Goal: Entertainment & Leisure: Consume media (video, audio)

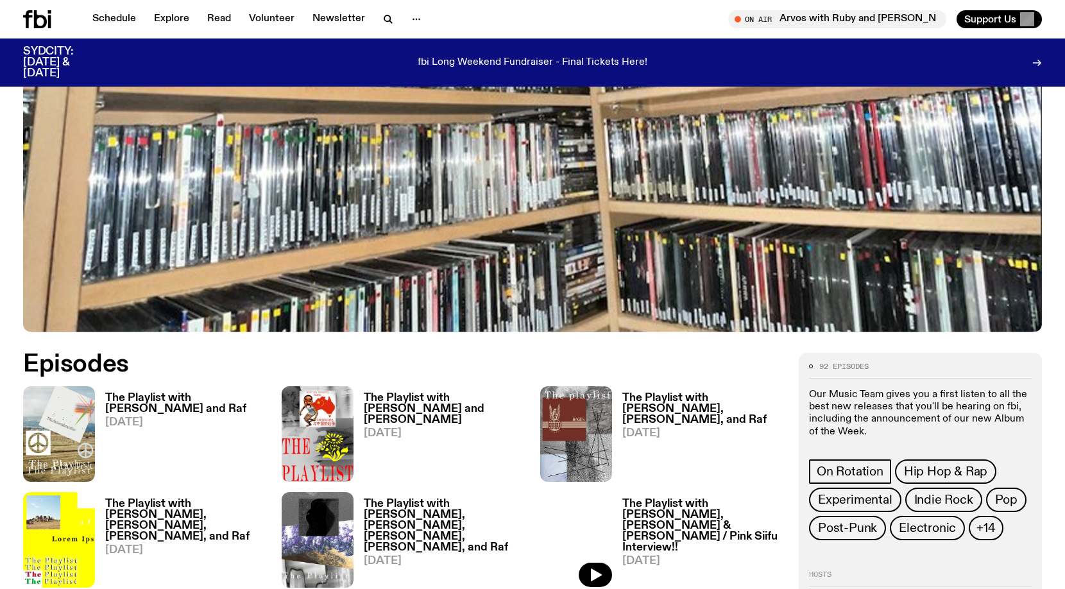
scroll to position [433, 0]
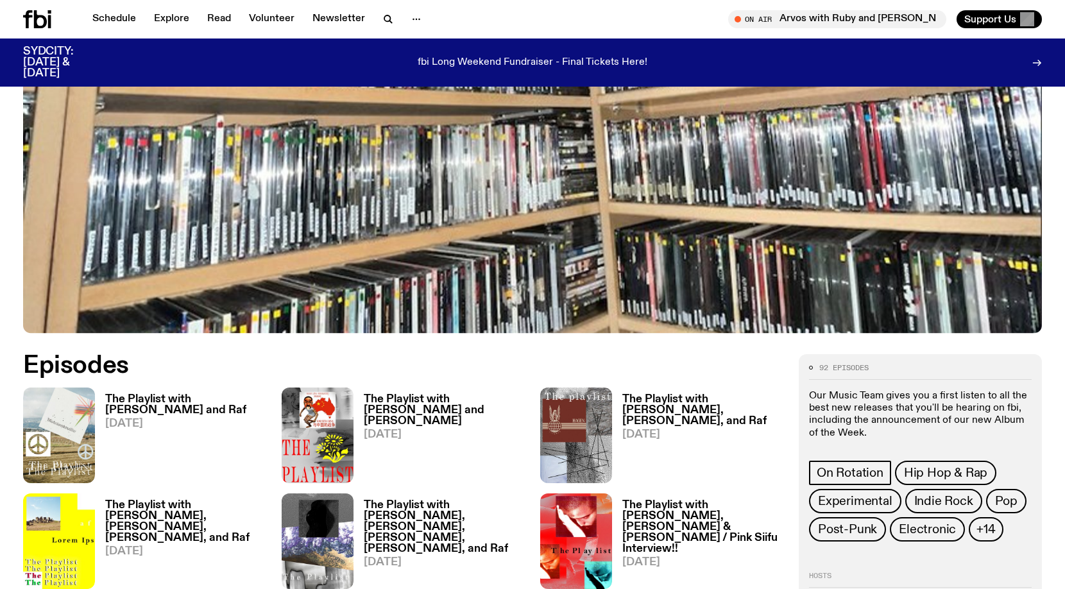
click at [189, 400] on h3 "The Playlist with [PERSON_NAME] and Raf" at bounding box center [185, 405] width 161 height 22
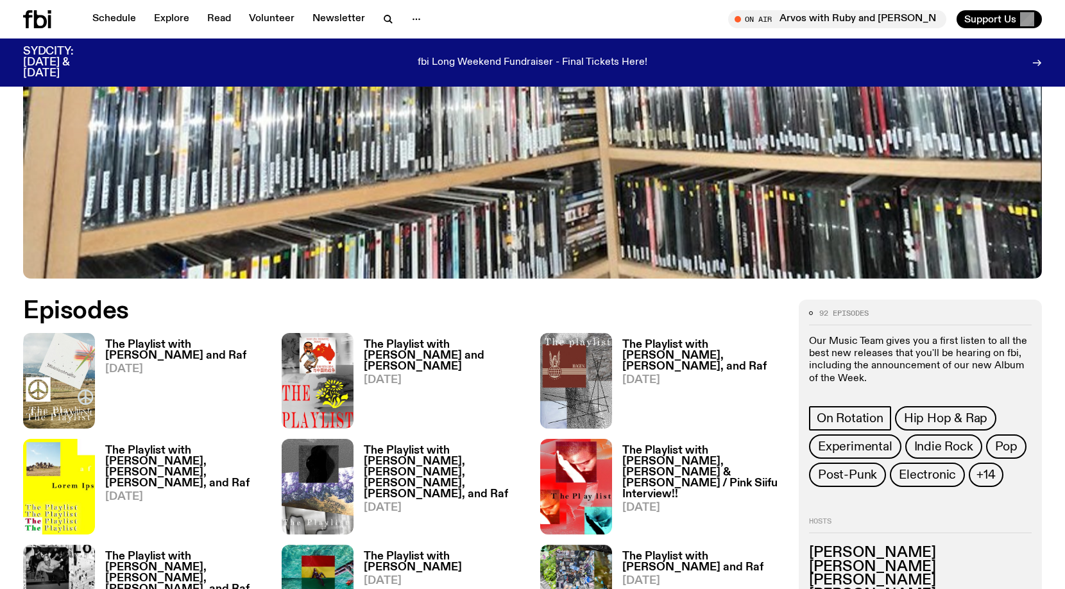
scroll to position [491, 0]
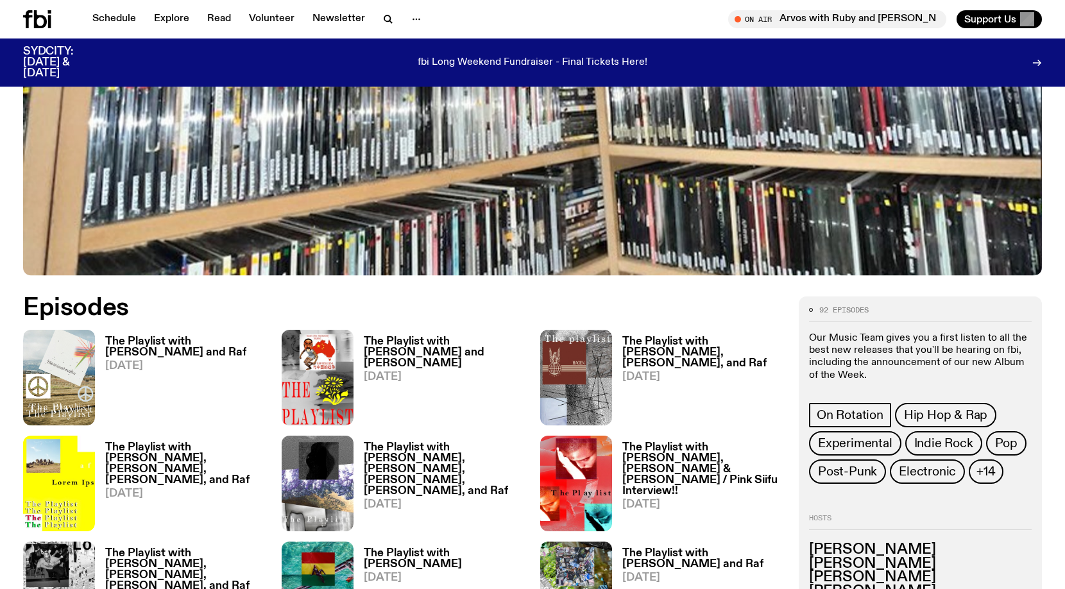
click at [389, 357] on h3 "The Playlist with [PERSON_NAME] and [PERSON_NAME]" at bounding box center [444, 352] width 161 height 33
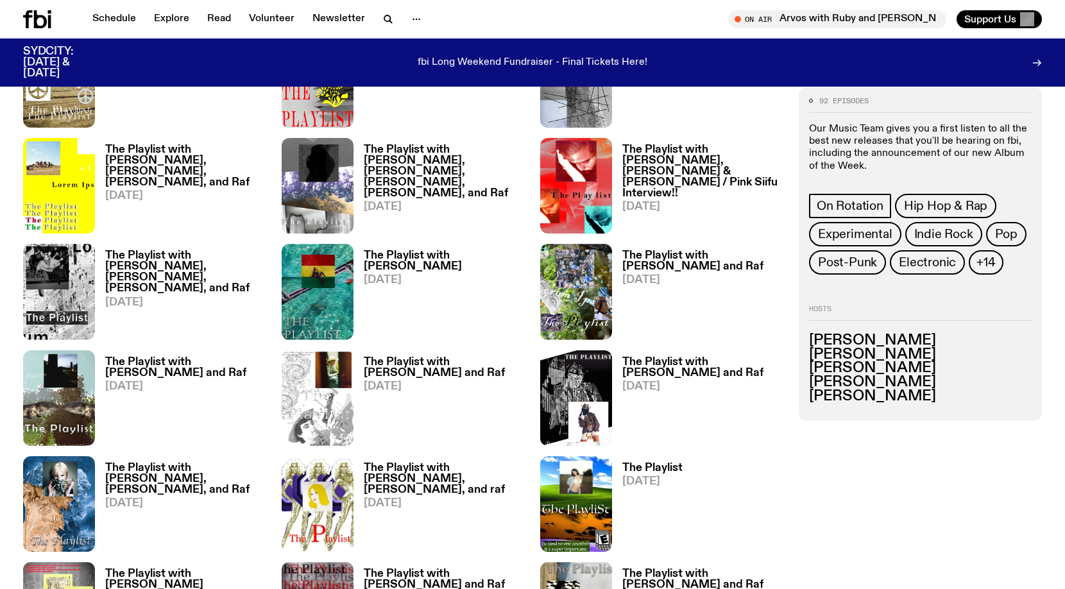
scroll to position [1051, 0]
